Goal: Navigation & Orientation: Find specific page/section

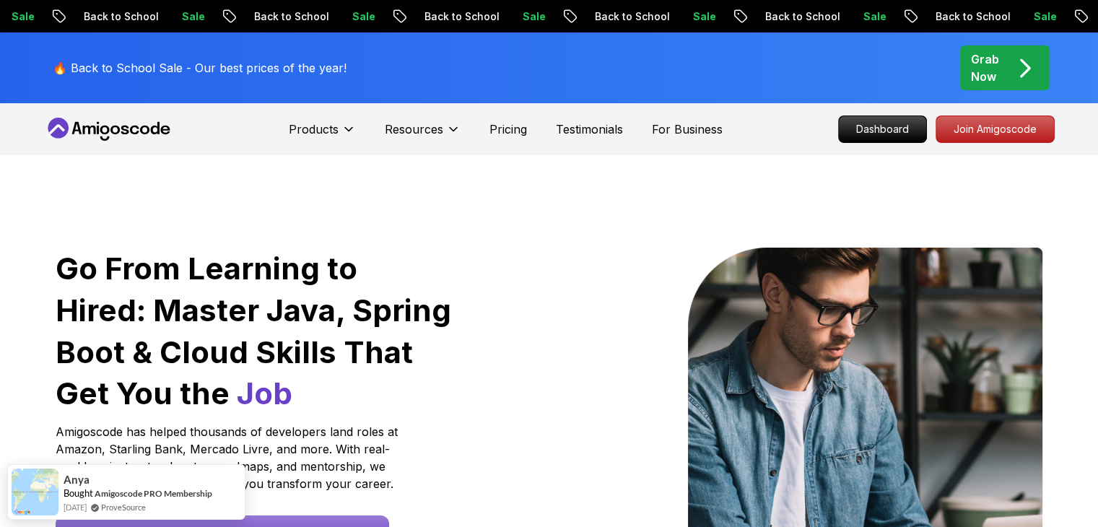
click at [889, 131] on p "Dashboard" at bounding box center [882, 129] width 83 height 25
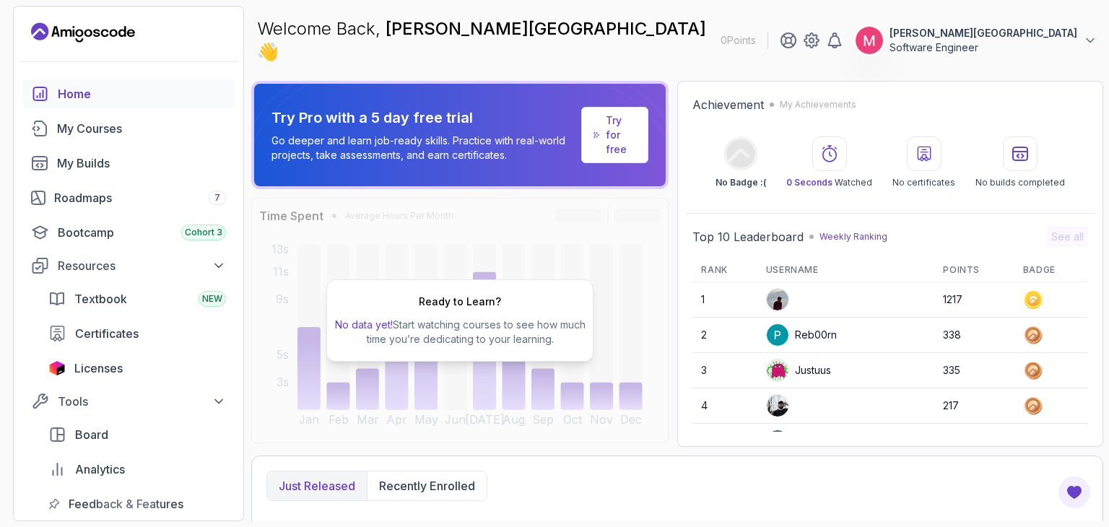
click at [367, 38] on p "Welcome Back, [PERSON_NAME][GEOGRAPHIC_DATA] 👋" at bounding box center [483, 40] width 452 height 46
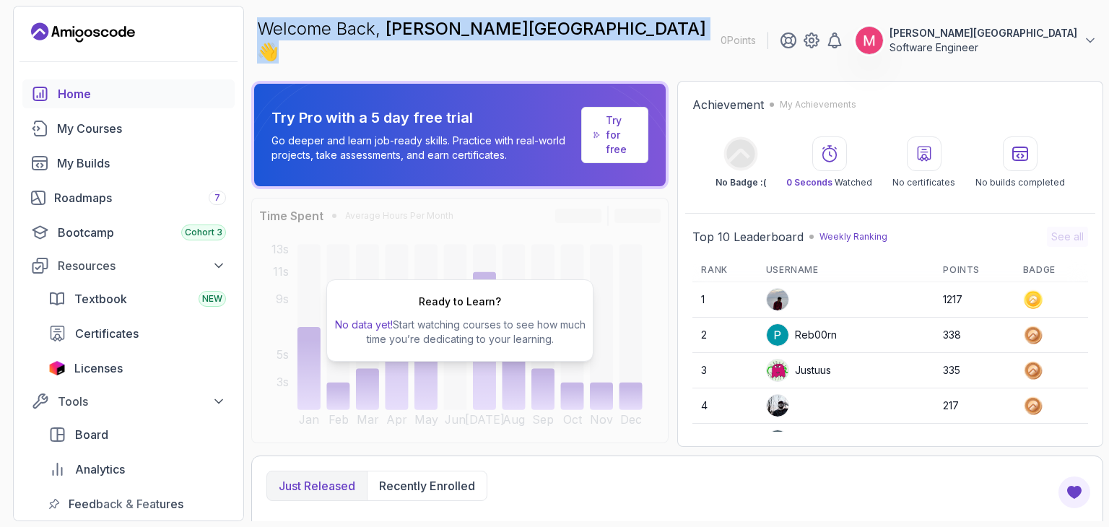
click at [367, 38] on p "Welcome Back, [PERSON_NAME][GEOGRAPHIC_DATA] 👋" at bounding box center [483, 40] width 452 height 46
copy p "Welcome Back, [PERSON_NAME][GEOGRAPHIC_DATA] 👋"
click at [178, 233] on div "Bootcamp Cohort 3" at bounding box center [142, 232] width 168 height 17
